Goal: Task Accomplishment & Management: Manage account settings

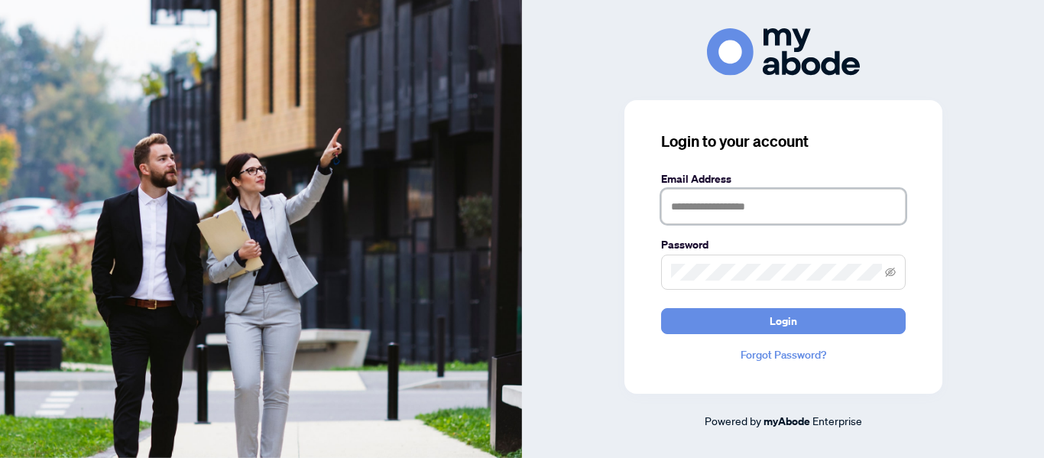
click at [757, 198] on input "text" at bounding box center [783, 206] width 244 height 35
type input "**********"
click at [661, 308] on button "Login" at bounding box center [783, 321] width 244 height 26
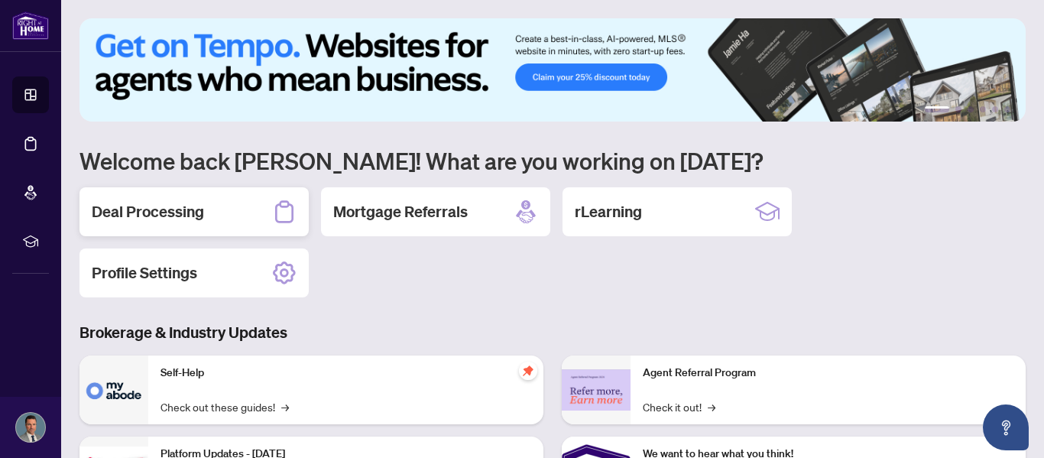
click at [156, 218] on h2 "Deal Processing" at bounding box center [148, 211] width 112 height 21
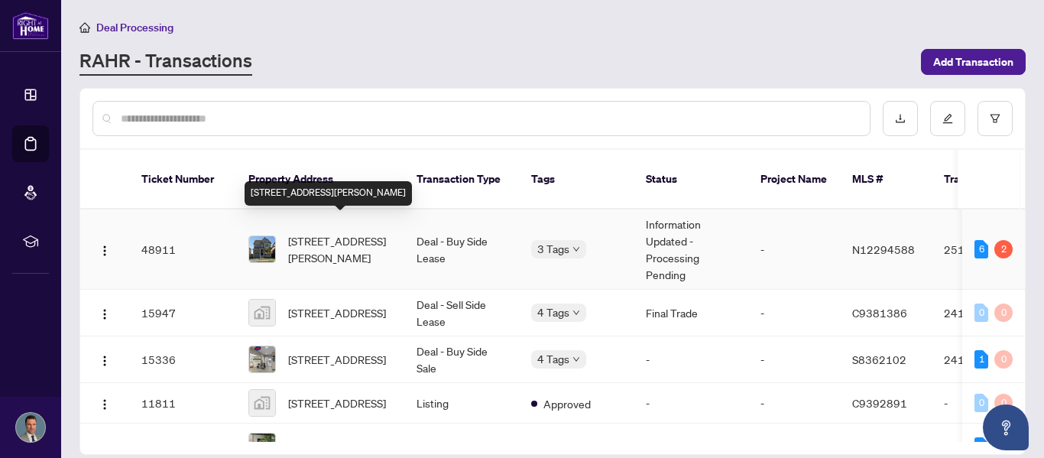
click at [344, 235] on span "[STREET_ADDRESS][PERSON_NAME]" at bounding box center [340, 249] width 104 height 34
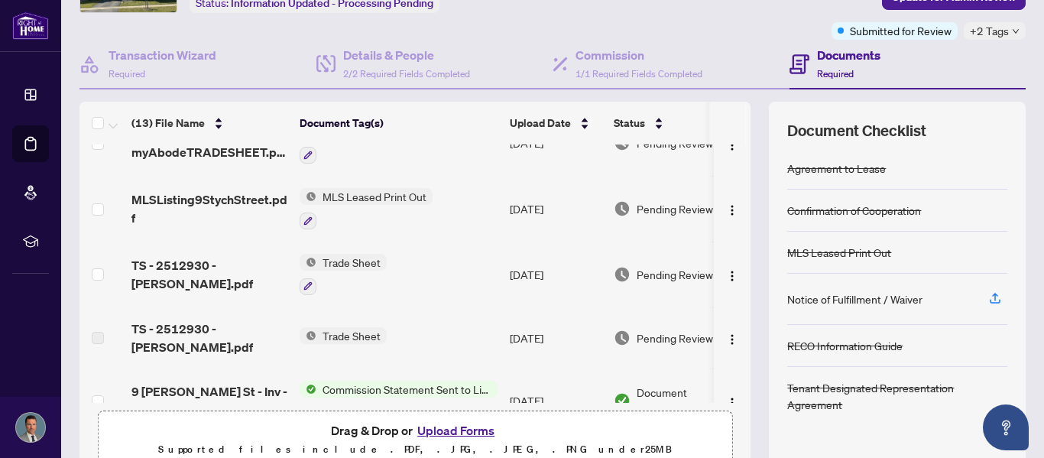
scroll to position [157, 0]
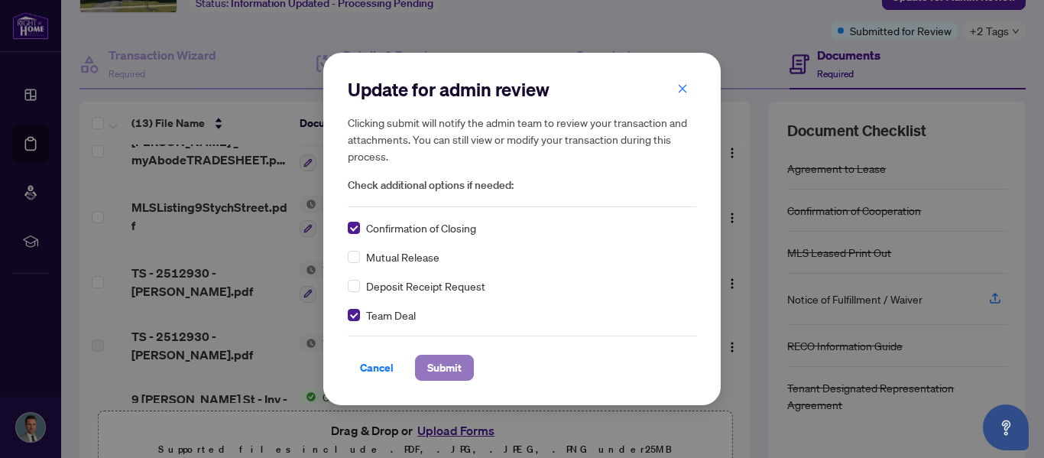
click at [452, 366] on span "Submit" at bounding box center [444, 367] width 34 height 24
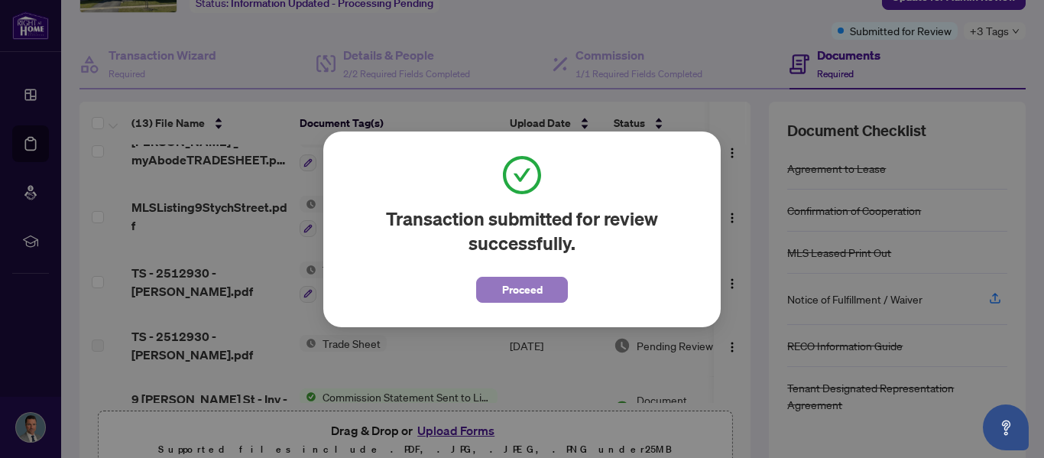
click at [527, 298] on span "Proceed" at bounding box center [522, 289] width 40 height 24
click at [527, 298] on td "[DATE]" at bounding box center [555, 282] width 104 height 66
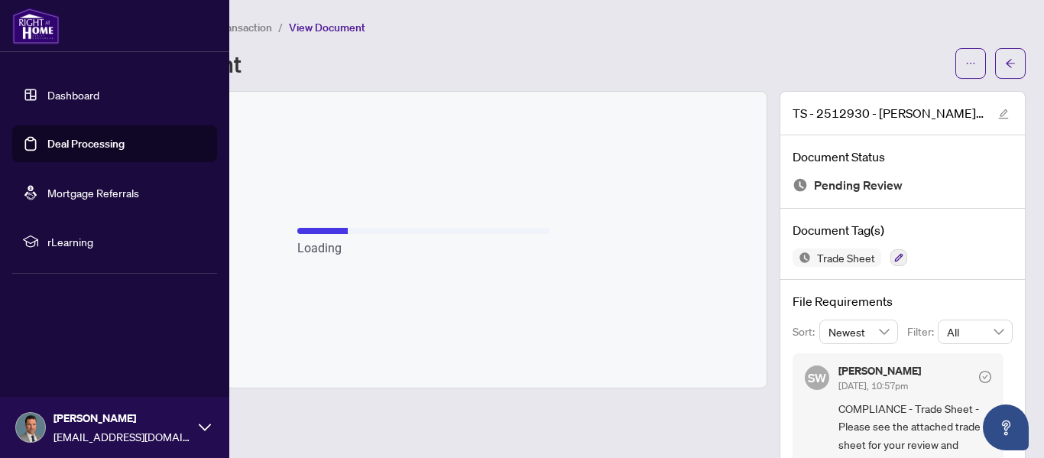
click at [58, 102] on link "Dashboard" at bounding box center [73, 95] width 52 height 14
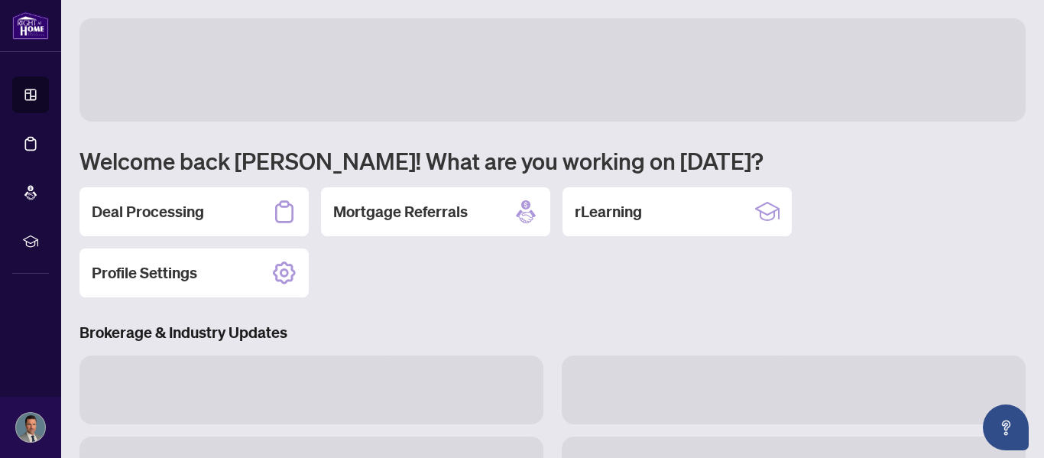
click at [228, 173] on h1 "Welcome back [PERSON_NAME]! What are you working on [DATE]?" at bounding box center [552, 160] width 946 height 29
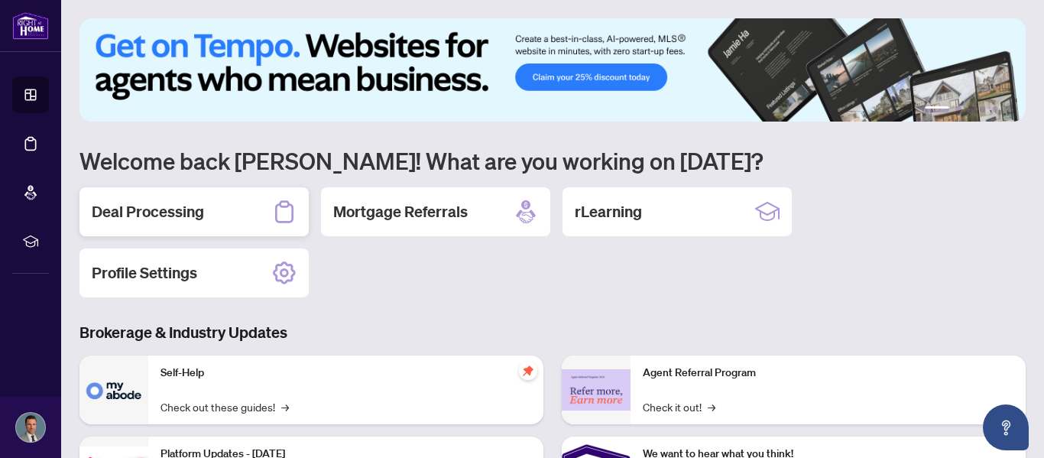
click at [210, 222] on div "Deal Processing" at bounding box center [193, 211] width 229 height 49
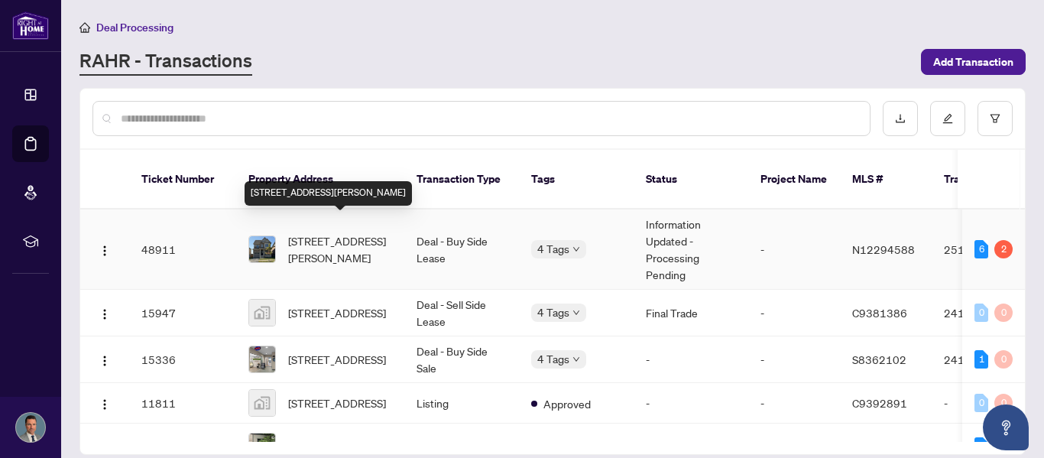
click at [322, 232] on span "[STREET_ADDRESS][PERSON_NAME]" at bounding box center [340, 249] width 104 height 34
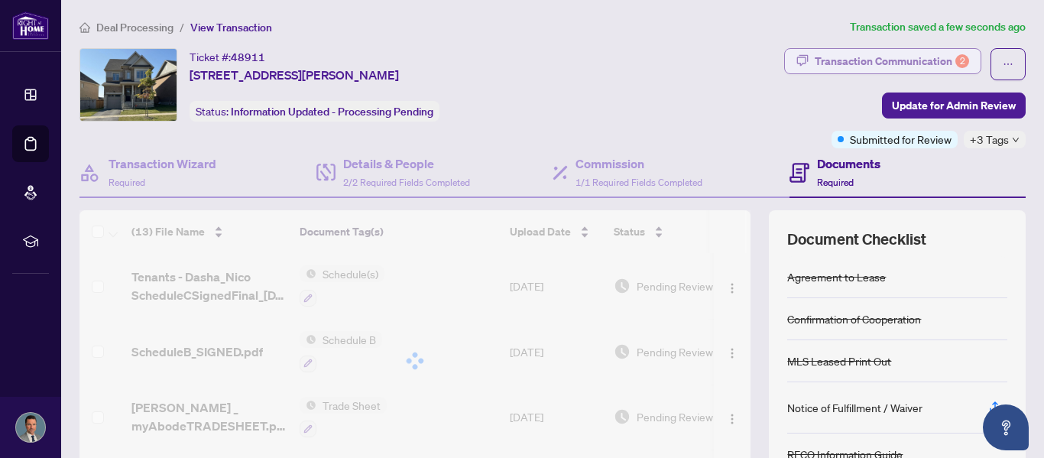
click at [956, 52] on div "Transaction Communication 2" at bounding box center [891, 61] width 154 height 24
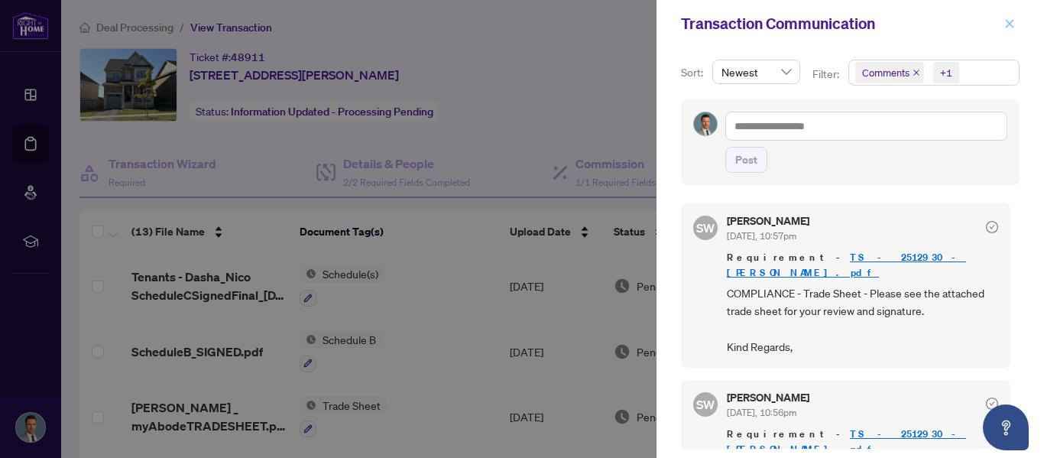
click at [1012, 27] on icon "close" at bounding box center [1009, 23] width 8 height 8
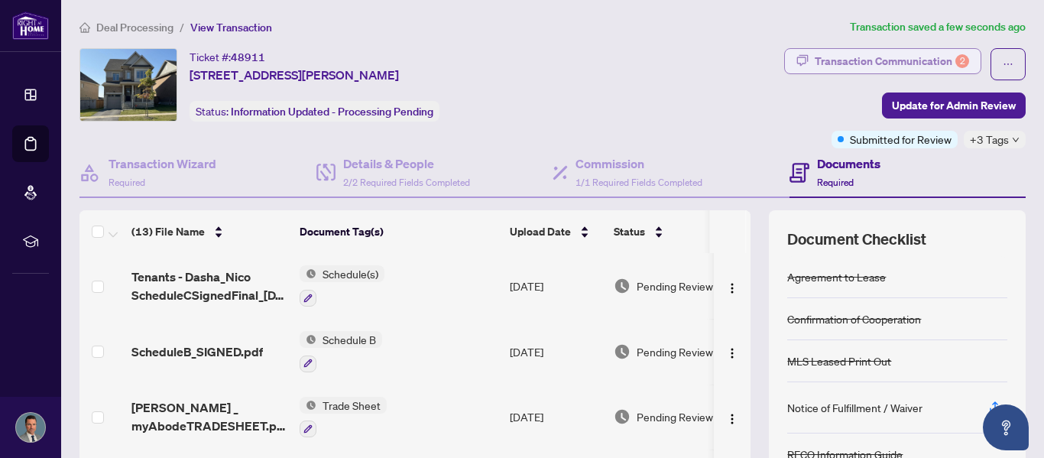
click at [895, 70] on div "Transaction Communication 2" at bounding box center [891, 61] width 154 height 24
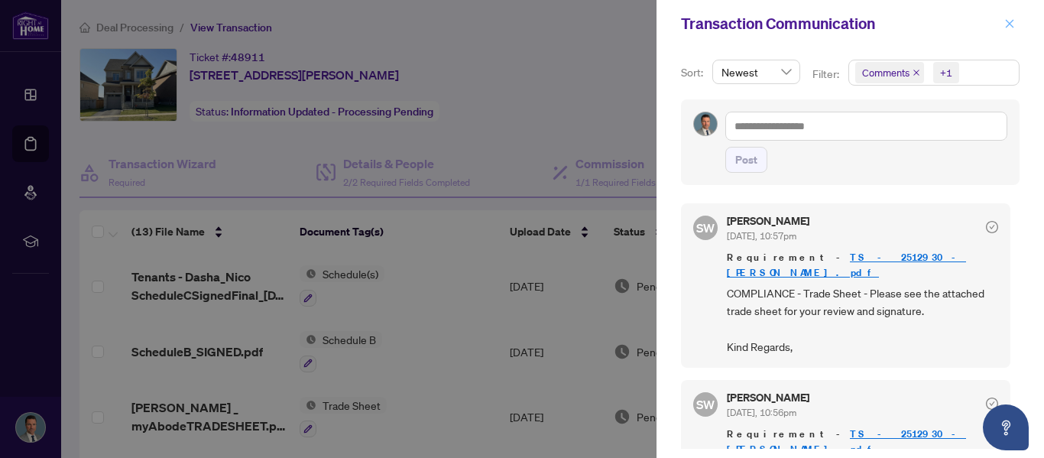
click at [1007, 23] on icon "close" at bounding box center [1009, 23] width 11 height 11
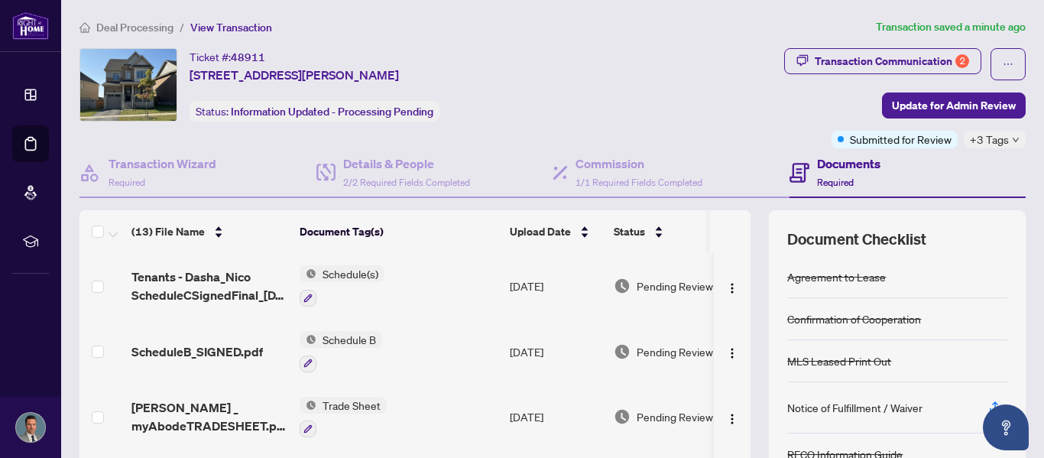
click at [209, 32] on span "View Transaction" at bounding box center [231, 28] width 82 height 14
click at [154, 34] on li "Deal Processing" at bounding box center [126, 27] width 94 height 18
click at [154, 28] on span "Deal Processing" at bounding box center [134, 28] width 77 height 14
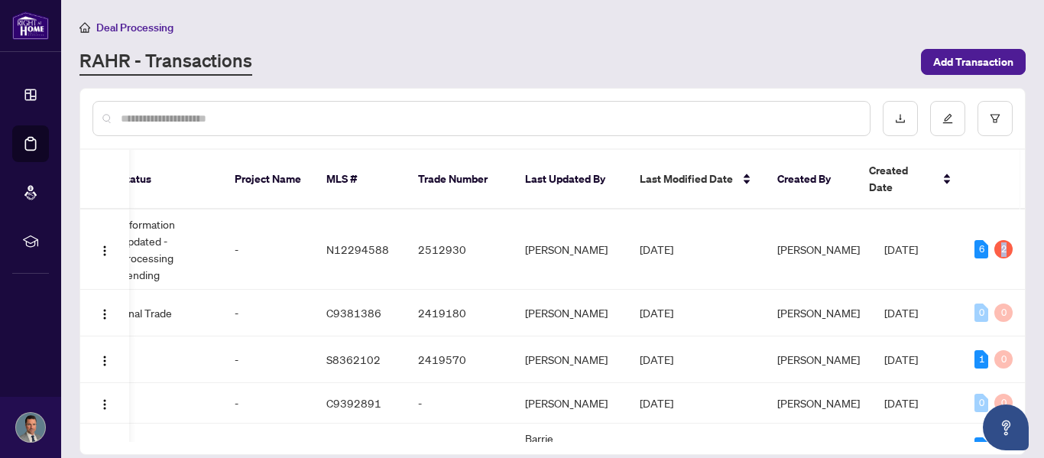
scroll to position [0, 532]
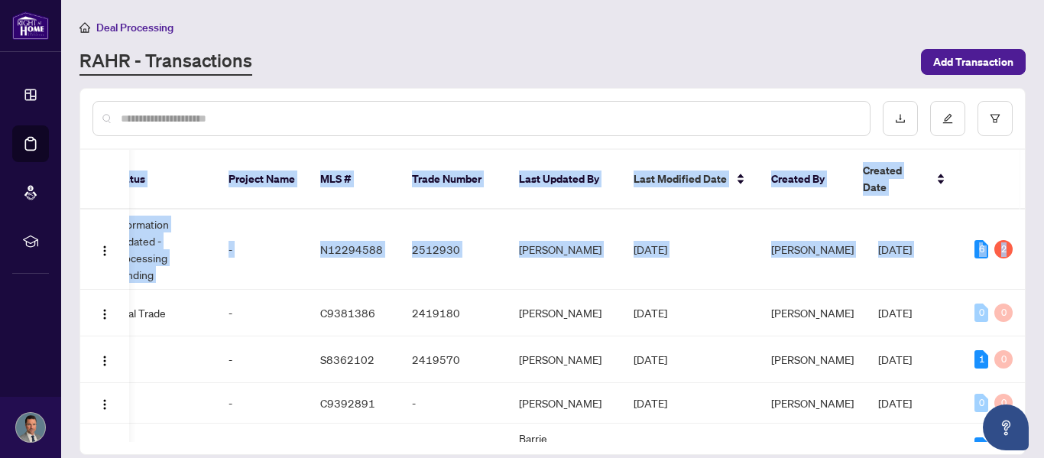
drag, startPoint x: 1019, startPoint y: 264, endPoint x: 1043, endPoint y: 187, distance: 80.7
click at [1043, 187] on main "Deal Processing [PERSON_NAME] - Transactions Add Transaction Ticket Number Prop…" at bounding box center [552, 229] width 982 height 458
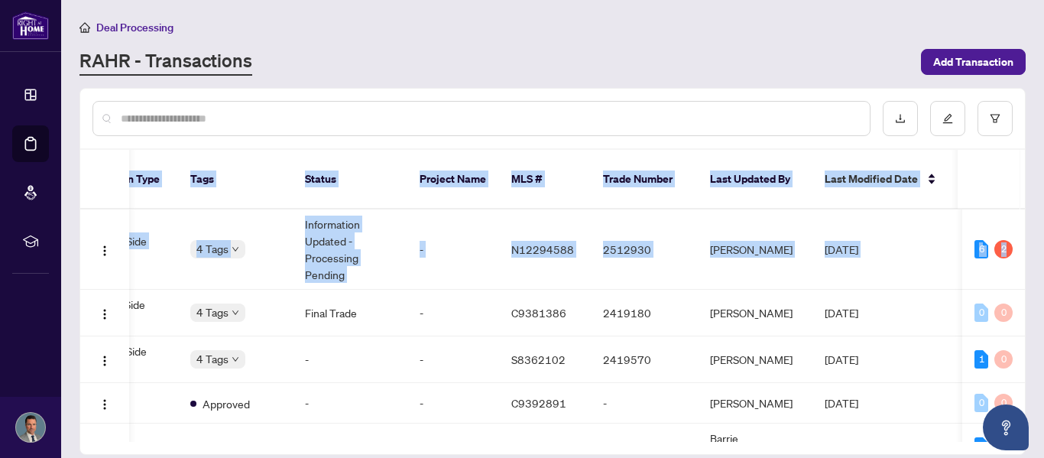
scroll to position [0, 0]
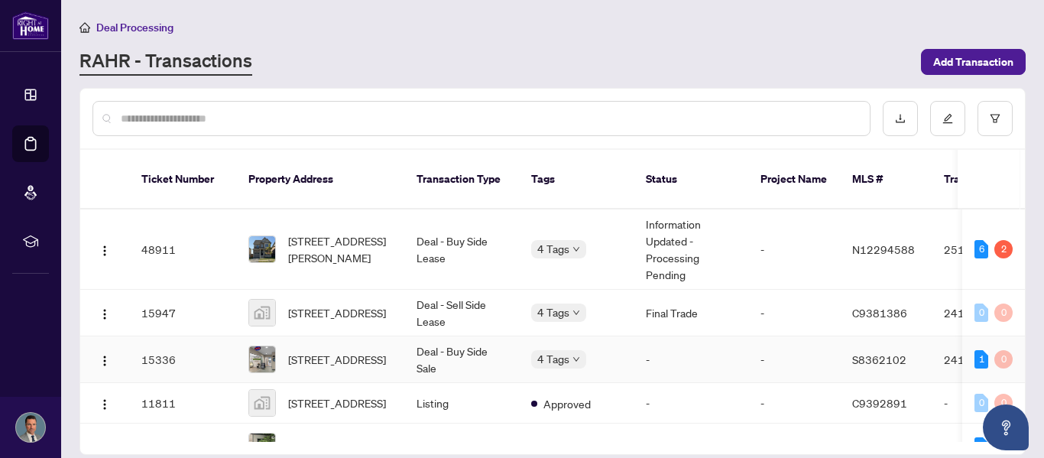
click at [647, 345] on td "-" at bounding box center [690, 359] width 115 height 47
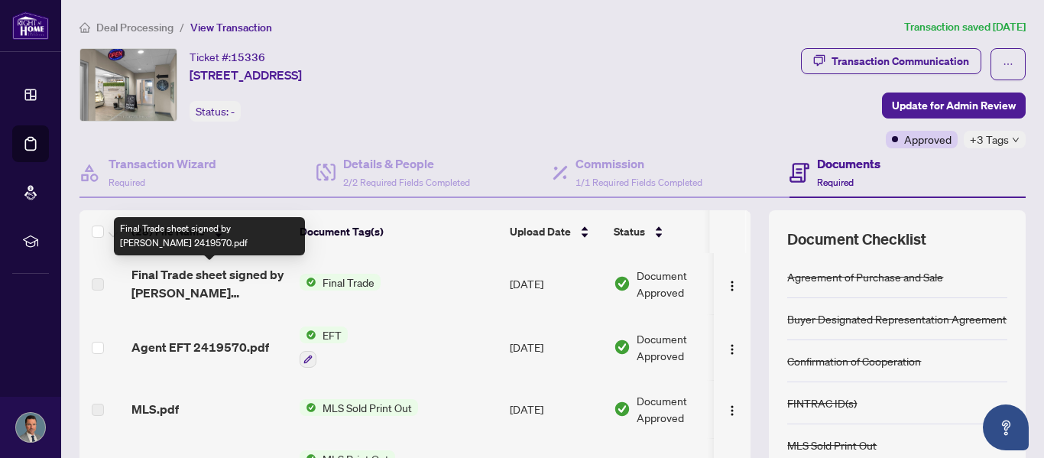
click at [159, 283] on span "Final Trade sheet signed by [PERSON_NAME] 2419570.pdf" at bounding box center [209, 283] width 156 height 37
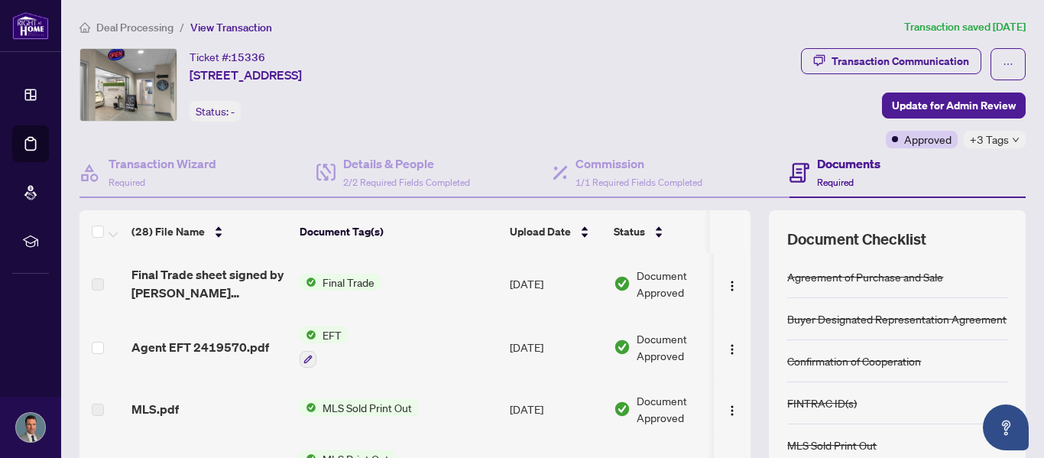
click at [354, 282] on span "Final Trade" at bounding box center [348, 282] width 64 height 17
click at [154, 28] on span "Deal Processing" at bounding box center [134, 28] width 77 height 14
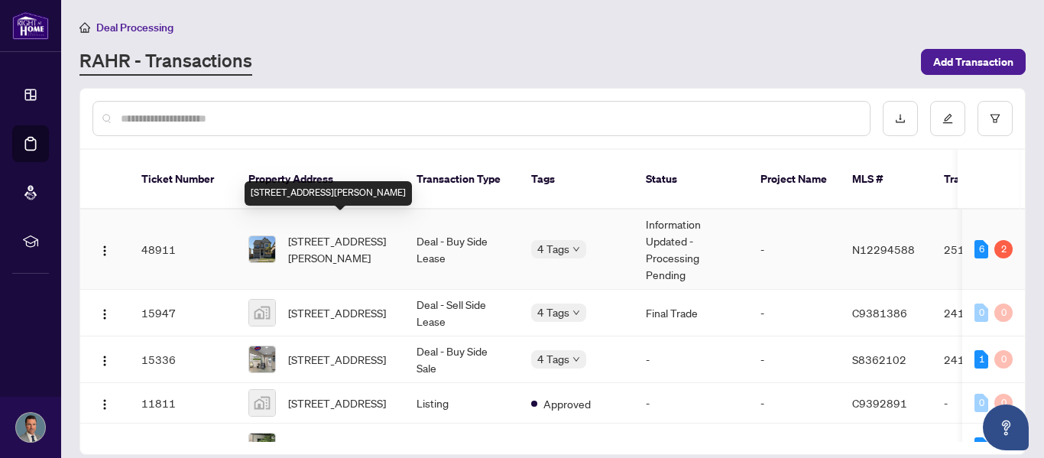
click at [321, 232] on span "[STREET_ADDRESS][PERSON_NAME]" at bounding box center [340, 249] width 104 height 34
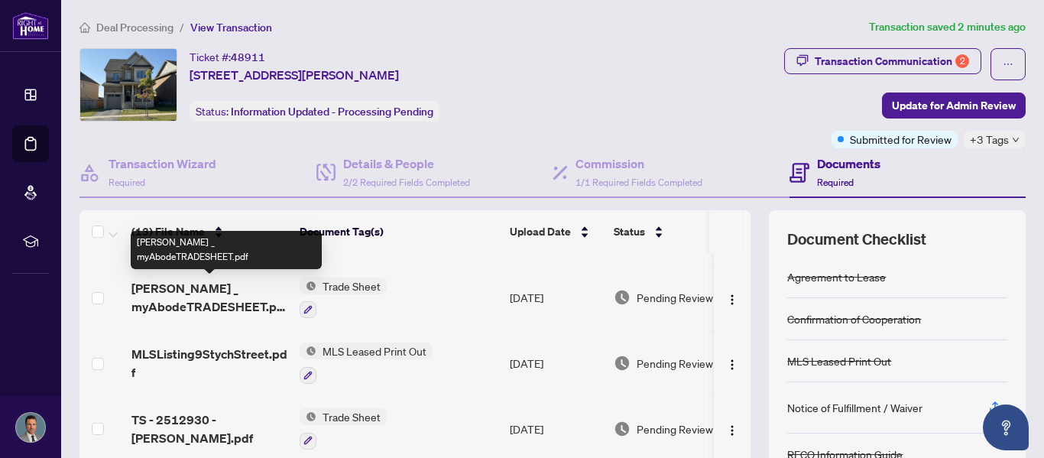
click at [153, 299] on span "[PERSON_NAME] _ myAbodeTRADESHEET.pdf" at bounding box center [209, 297] width 156 height 37
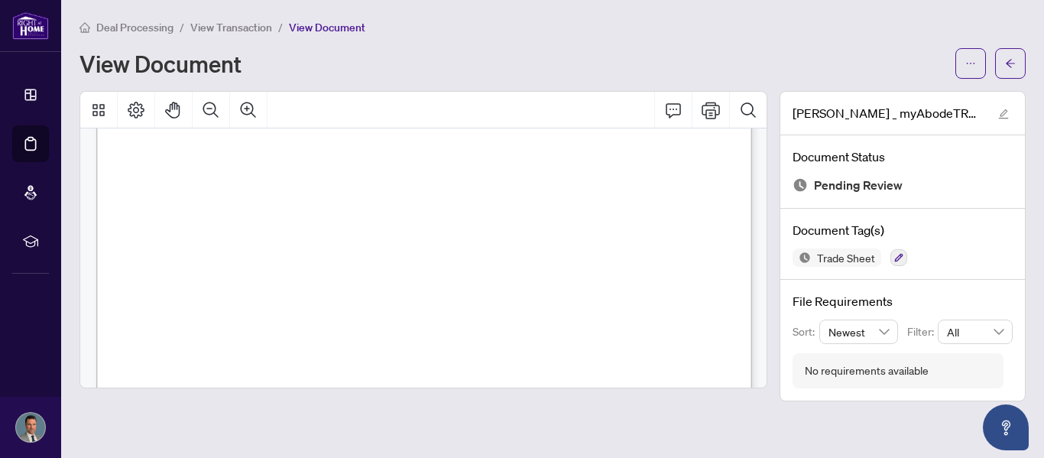
scroll to position [92, 0]
click at [1009, 76] on button "button" at bounding box center [1010, 63] width 31 height 31
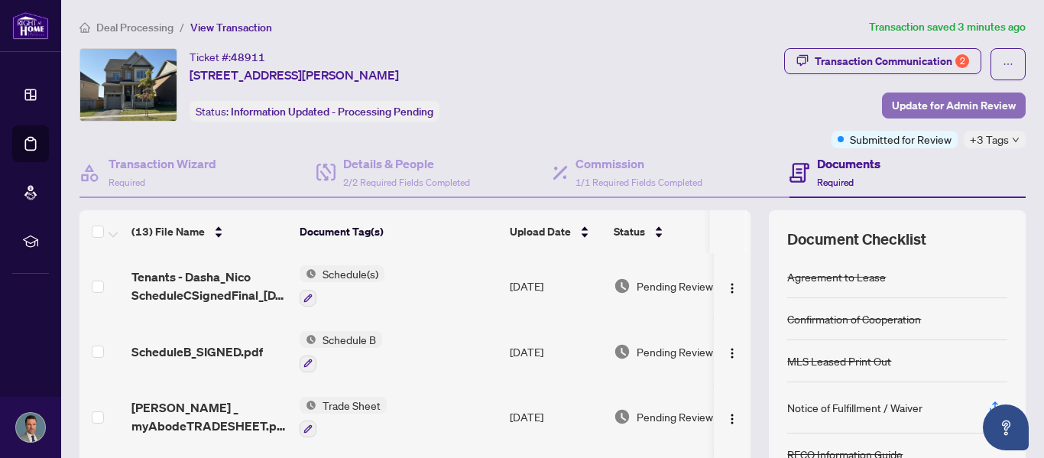
click at [963, 112] on span "Update for Admin Review" at bounding box center [954, 105] width 124 height 24
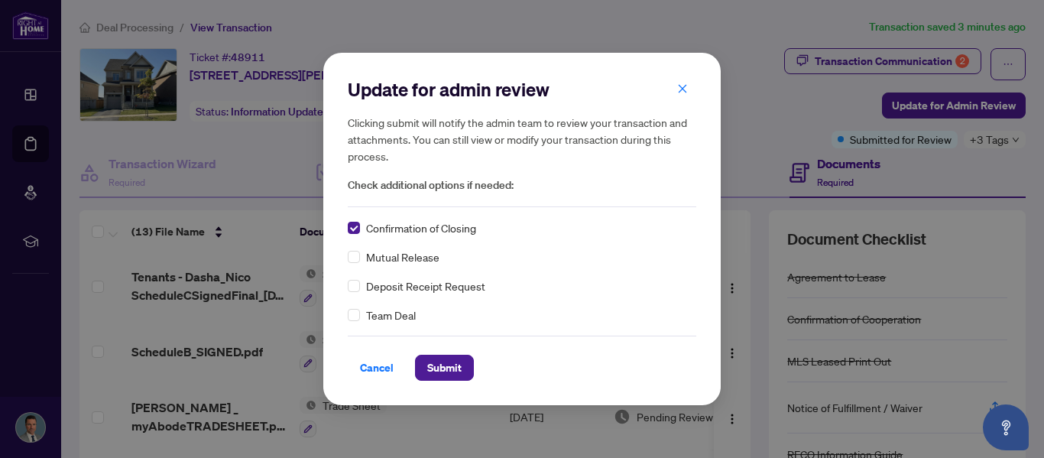
click at [346, 317] on div "Update for admin review Clicking submit will notify the admin team to review yo…" at bounding box center [521, 229] width 397 height 352
click at [456, 371] on span "Submit" at bounding box center [444, 367] width 34 height 24
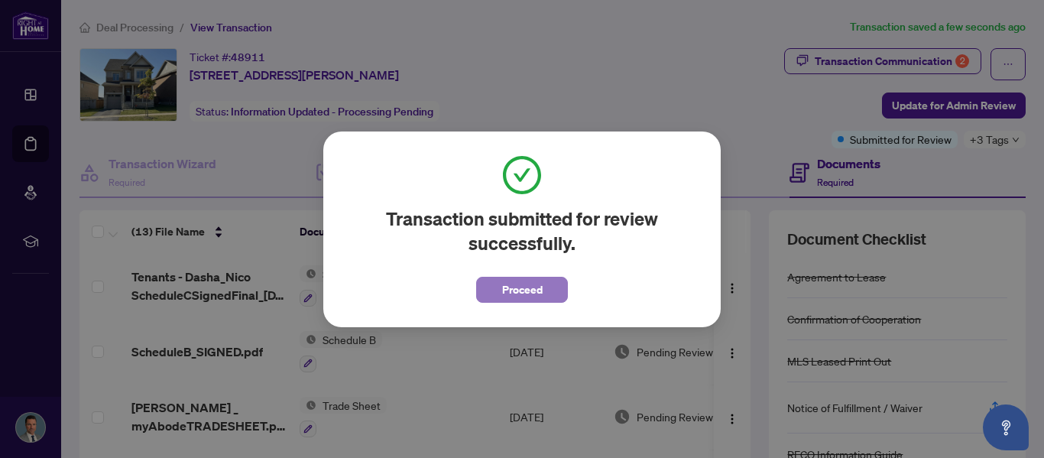
click at [535, 283] on span "Proceed" at bounding box center [522, 289] width 40 height 24
